Goal: Transaction & Acquisition: Purchase product/service

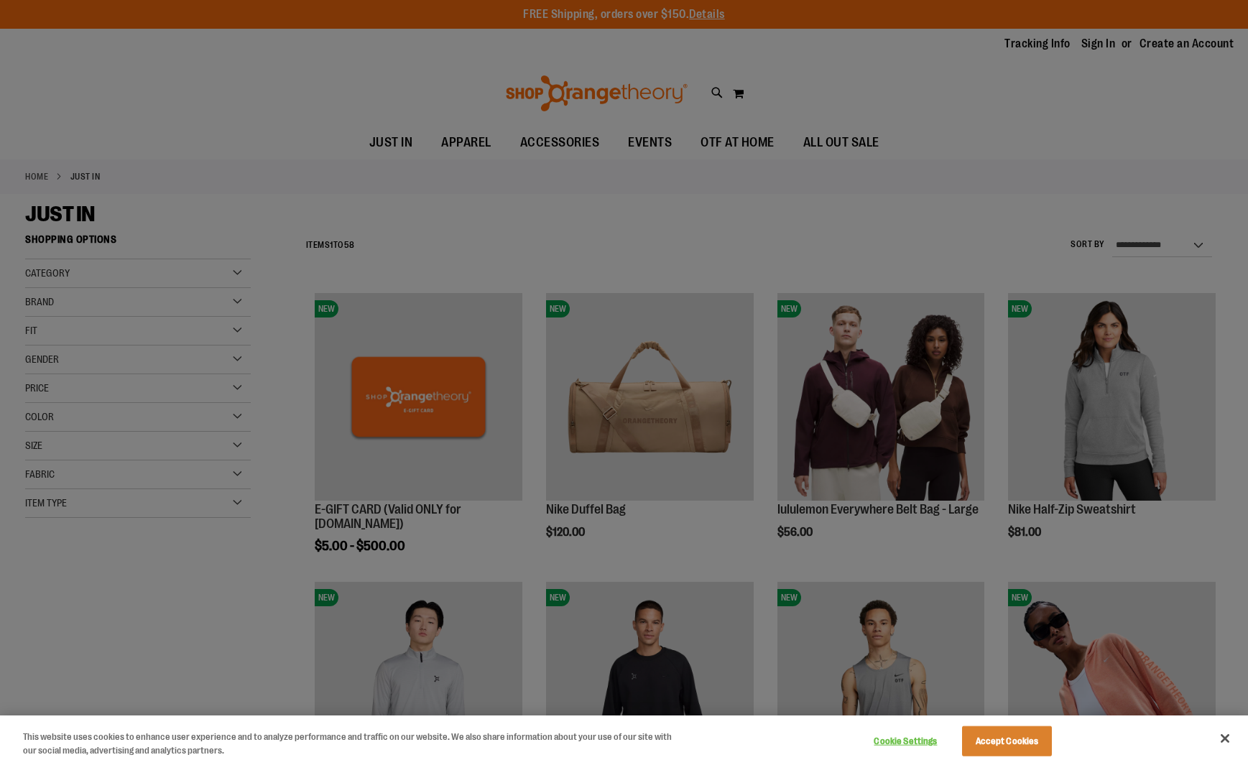
click at [152, 583] on div at bounding box center [624, 382] width 1248 height 765
click at [998, 740] on button "Accept Cookies" at bounding box center [1007, 741] width 90 height 30
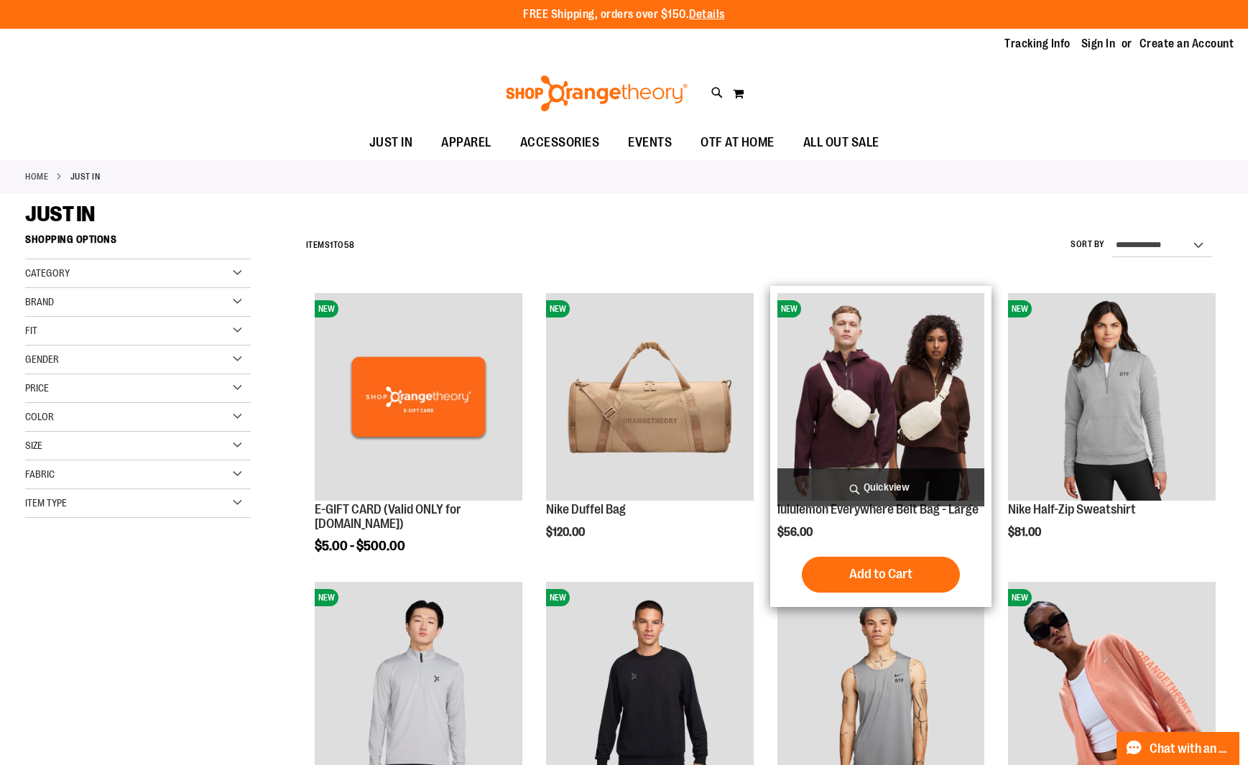
click at [868, 427] on img "product" at bounding box center [881, 397] width 208 height 208
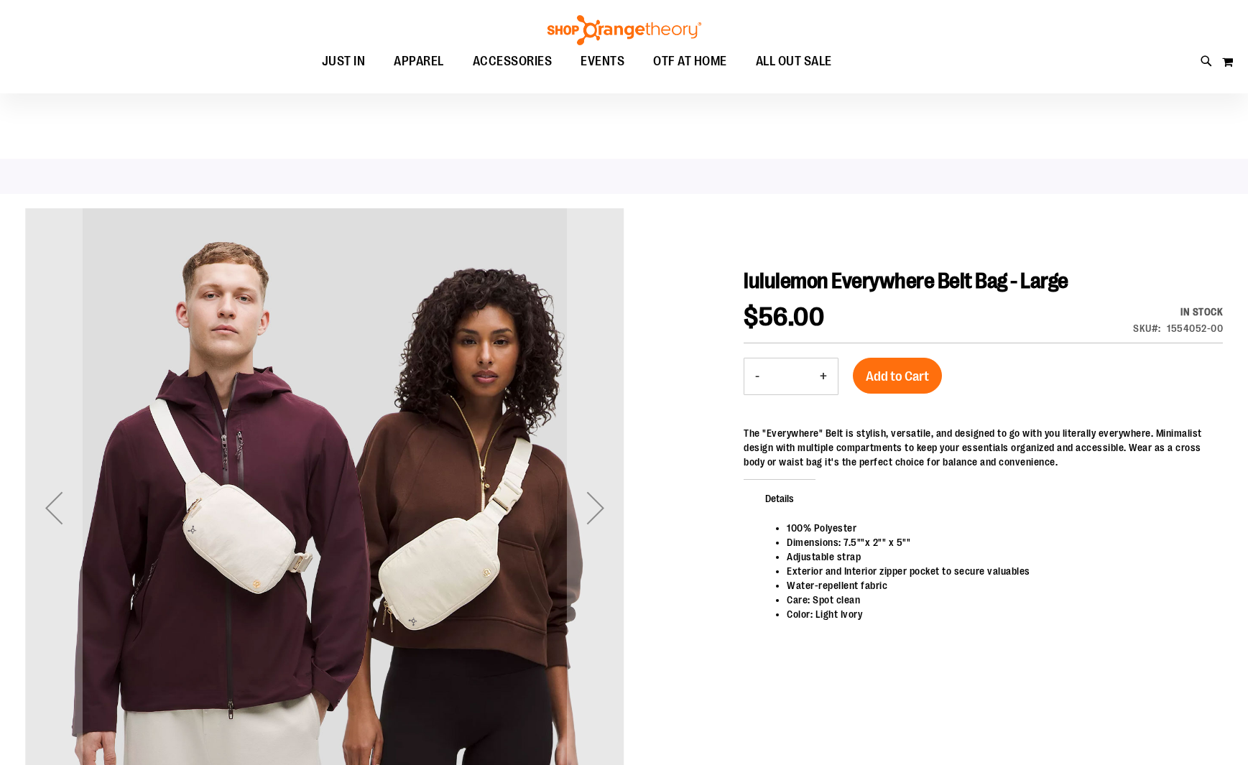
scroll to position [24, 0]
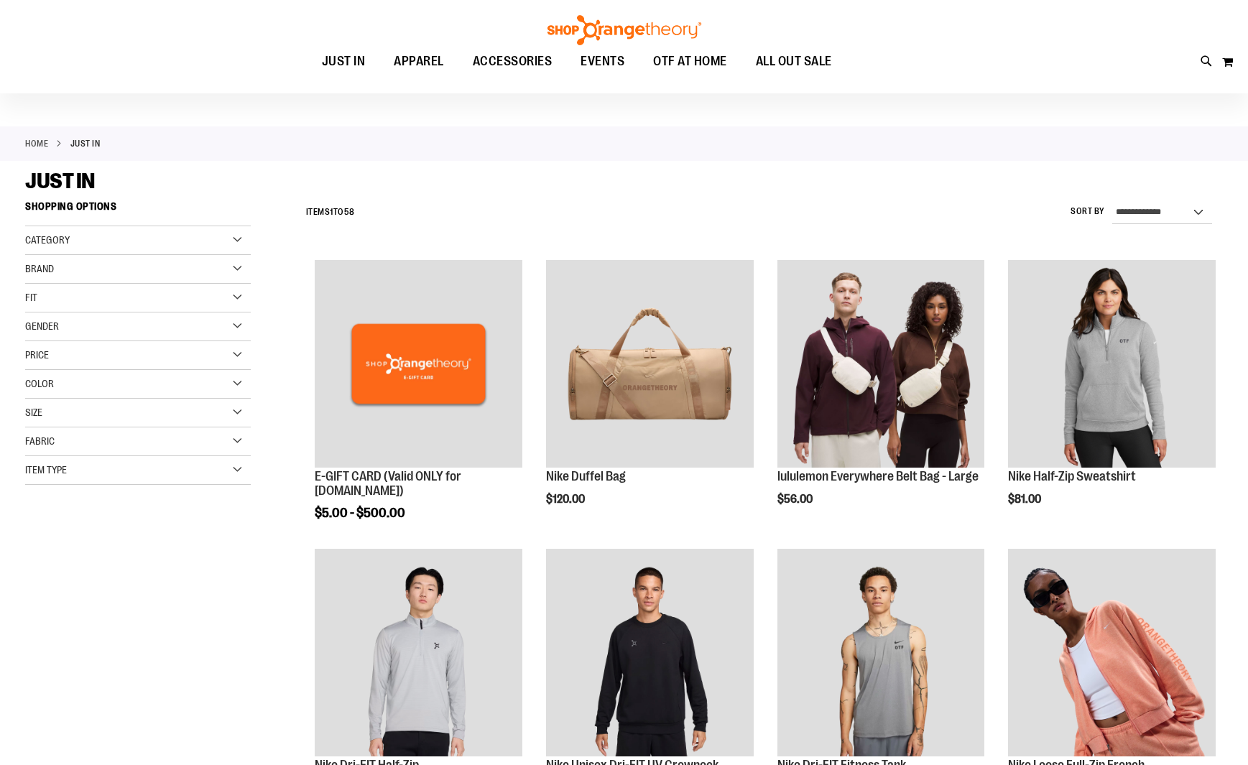
scroll to position [32, 0]
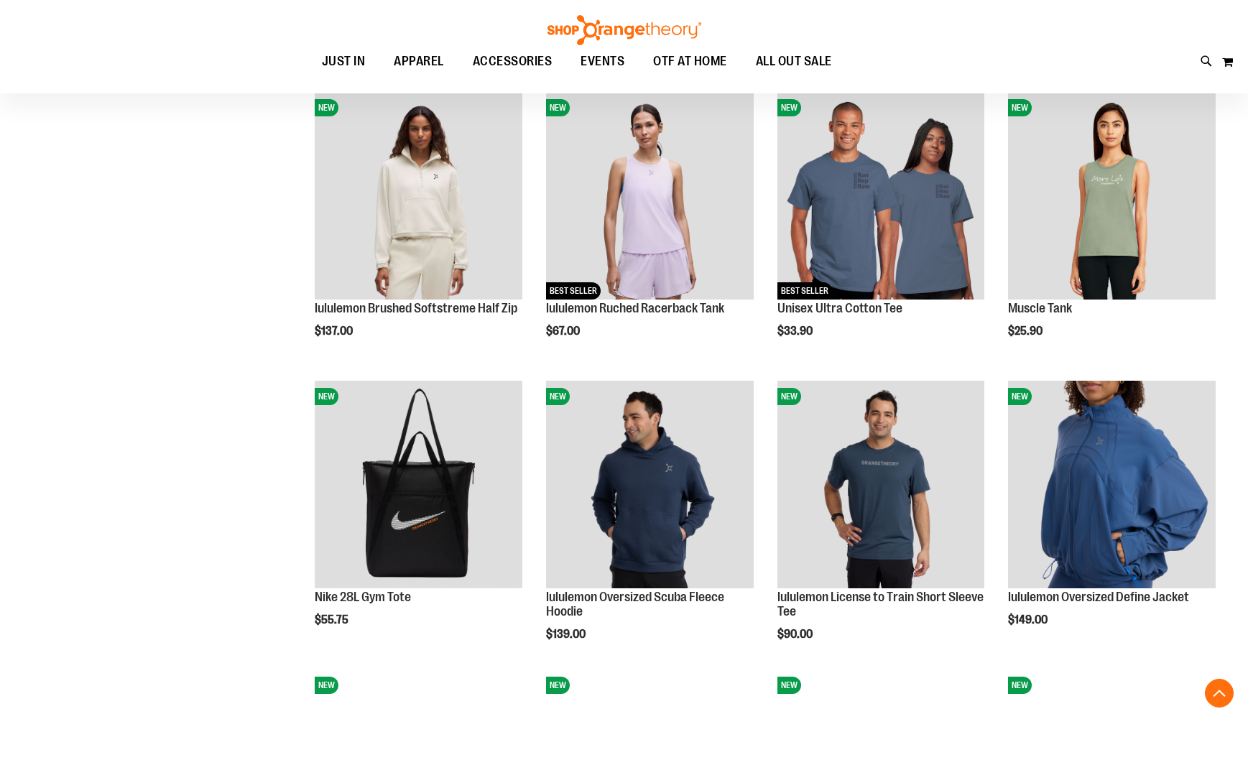
scroll to position [909, 0]
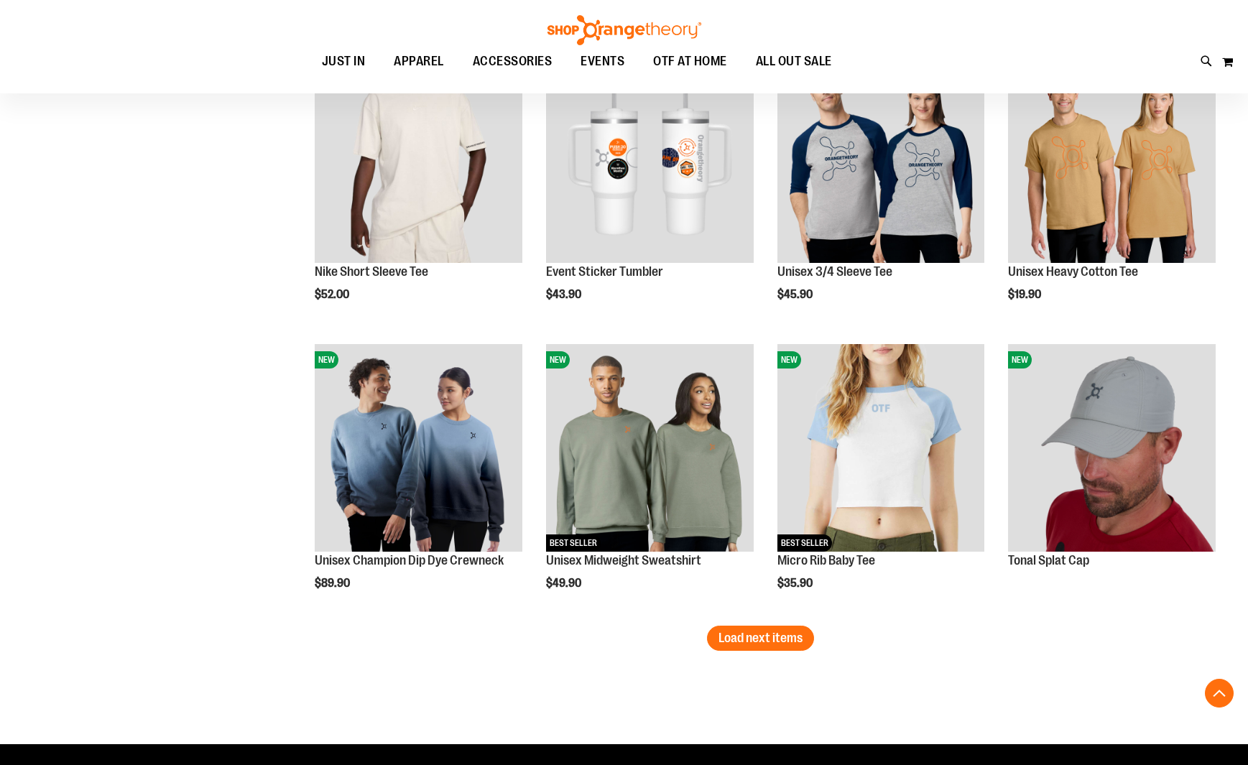
scroll to position [2101, 0]
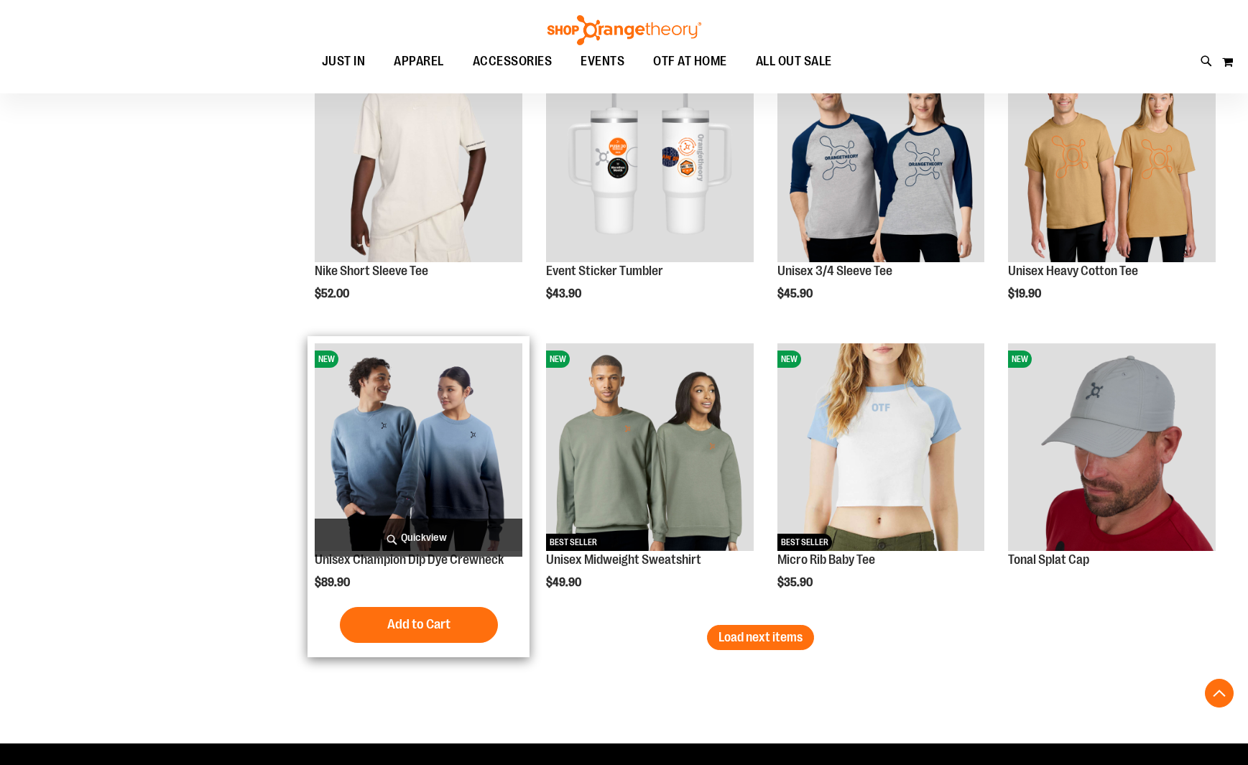
click at [359, 440] on img "product" at bounding box center [419, 447] width 208 height 208
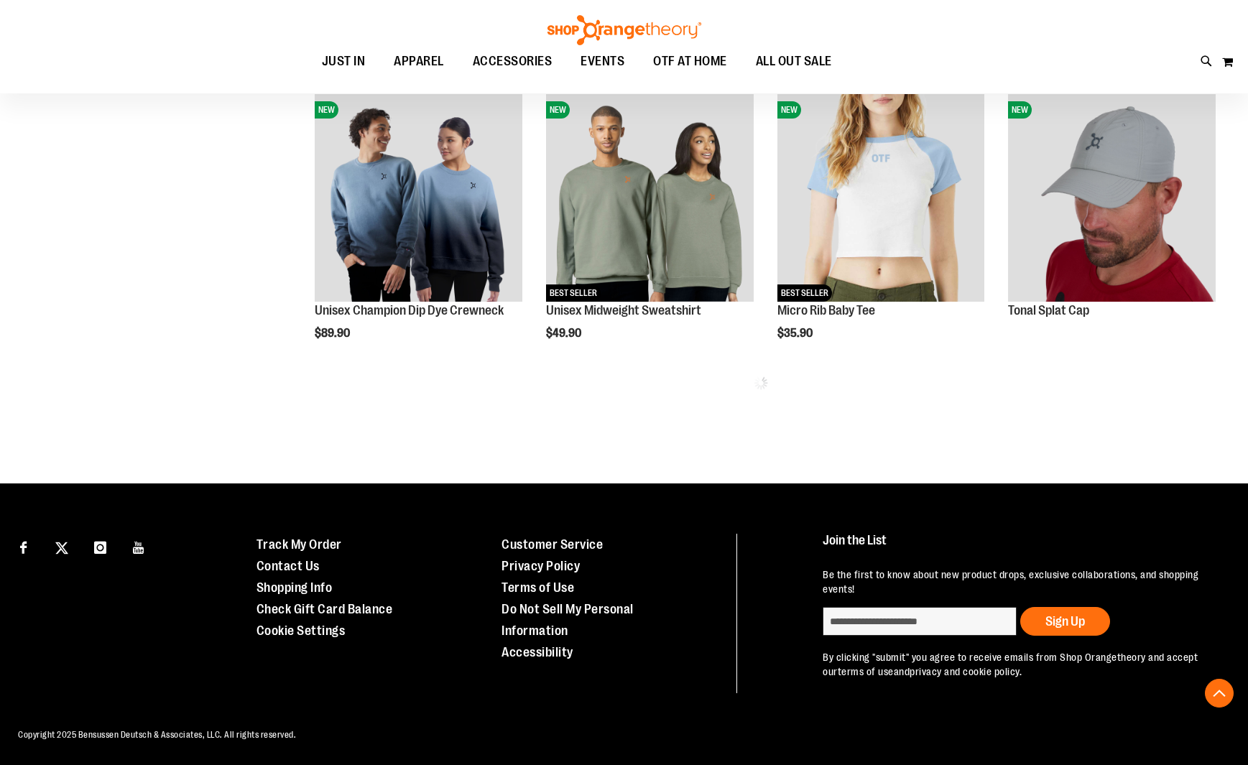
scroll to position [776, 0]
